Goal: Task Accomplishment & Management: Manage account settings

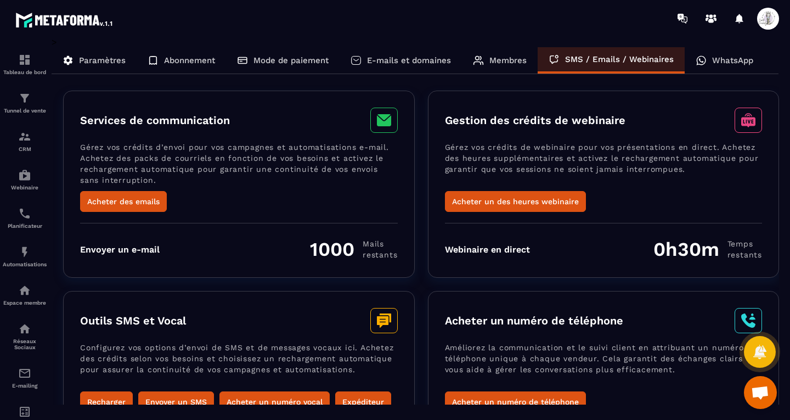
click at [496, 63] on p "Membres" at bounding box center [507, 60] width 37 height 10
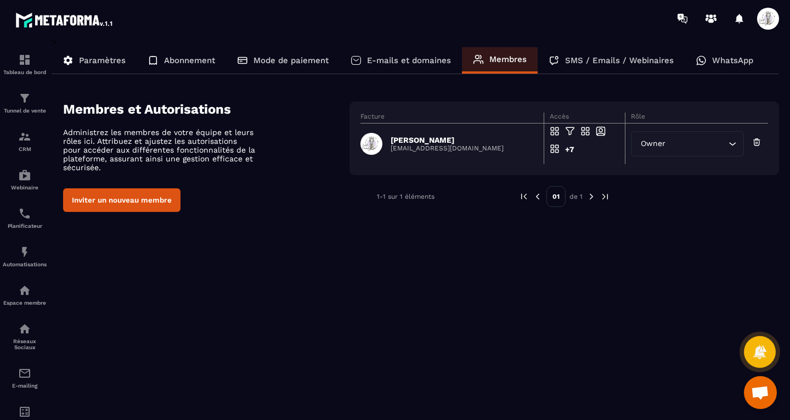
click at [395, 59] on p "E-mails et domaines" at bounding box center [409, 60] width 84 height 10
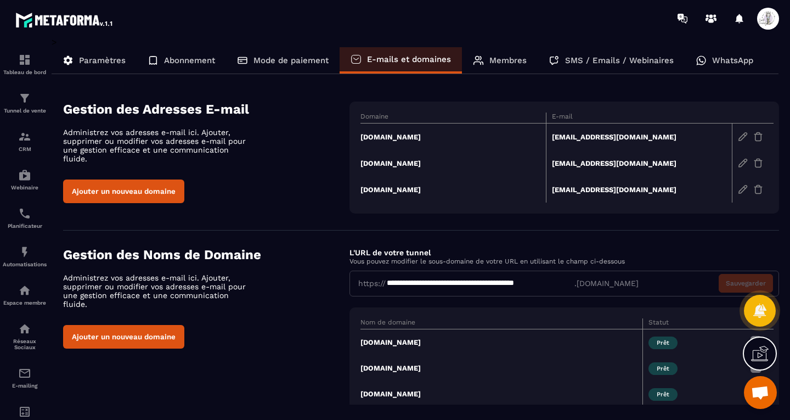
click at [311, 56] on p "Mode de paiement" at bounding box center [290, 60] width 75 height 10
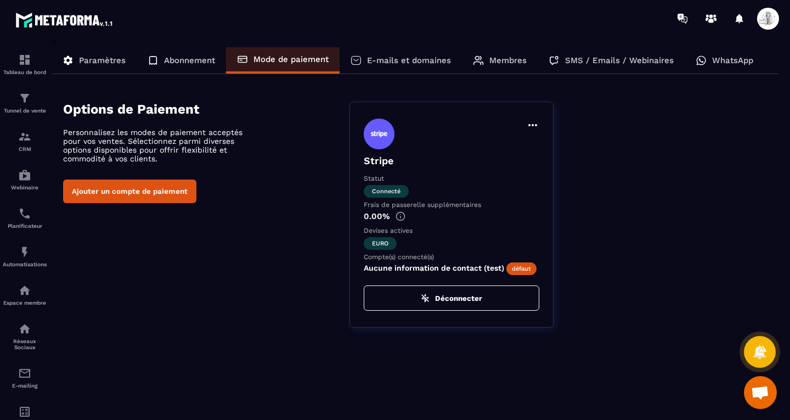
click at [188, 60] on p "Abonnement" at bounding box center [189, 60] width 51 height 10
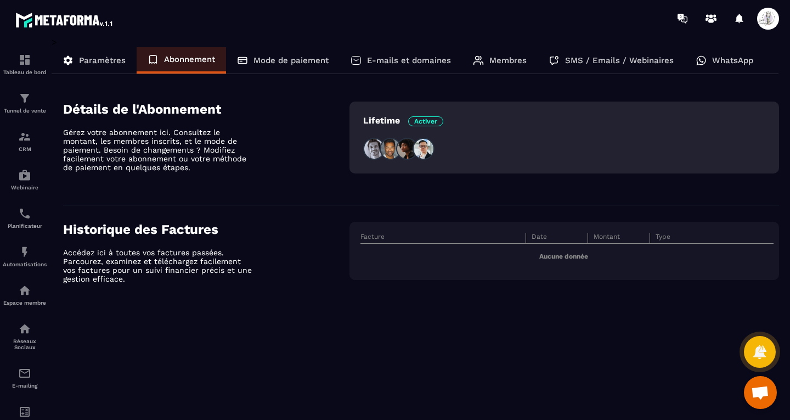
click at [137, 53] on div "Paramètres" at bounding box center [181, 60] width 89 height 26
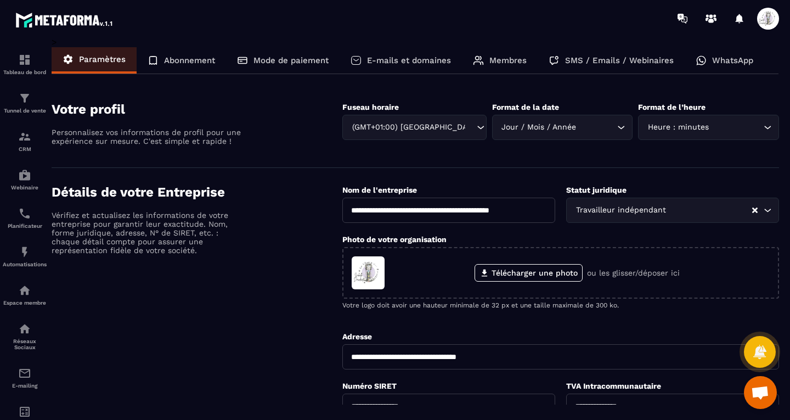
click at [777, 176] on section "**********" at bounding box center [415, 375] width 727 height 415
